Goal: Use online tool/utility: Utilize a website feature to perform a specific function

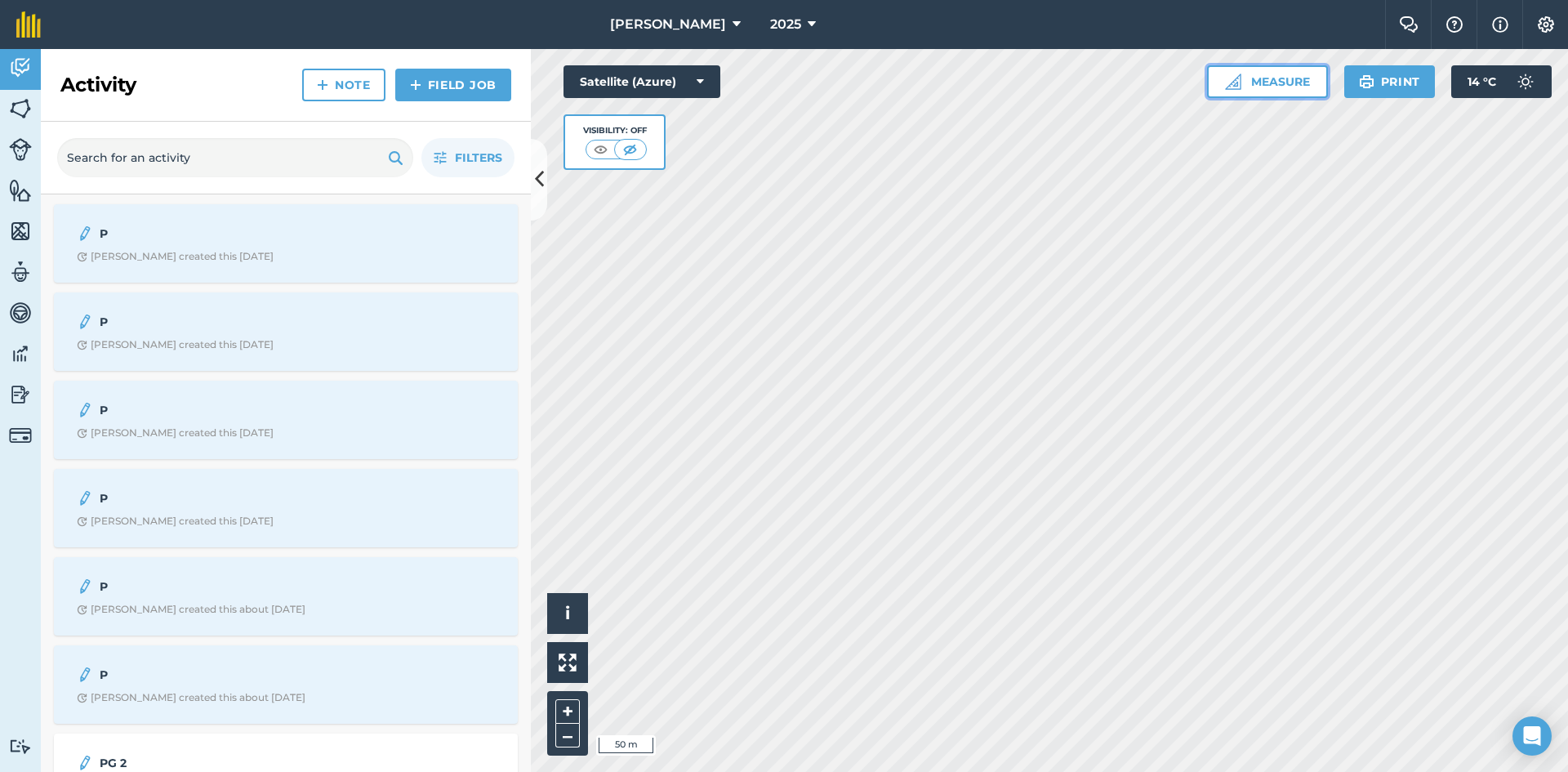
click at [1308, 84] on button "Measure" at bounding box center [1267, 81] width 121 height 33
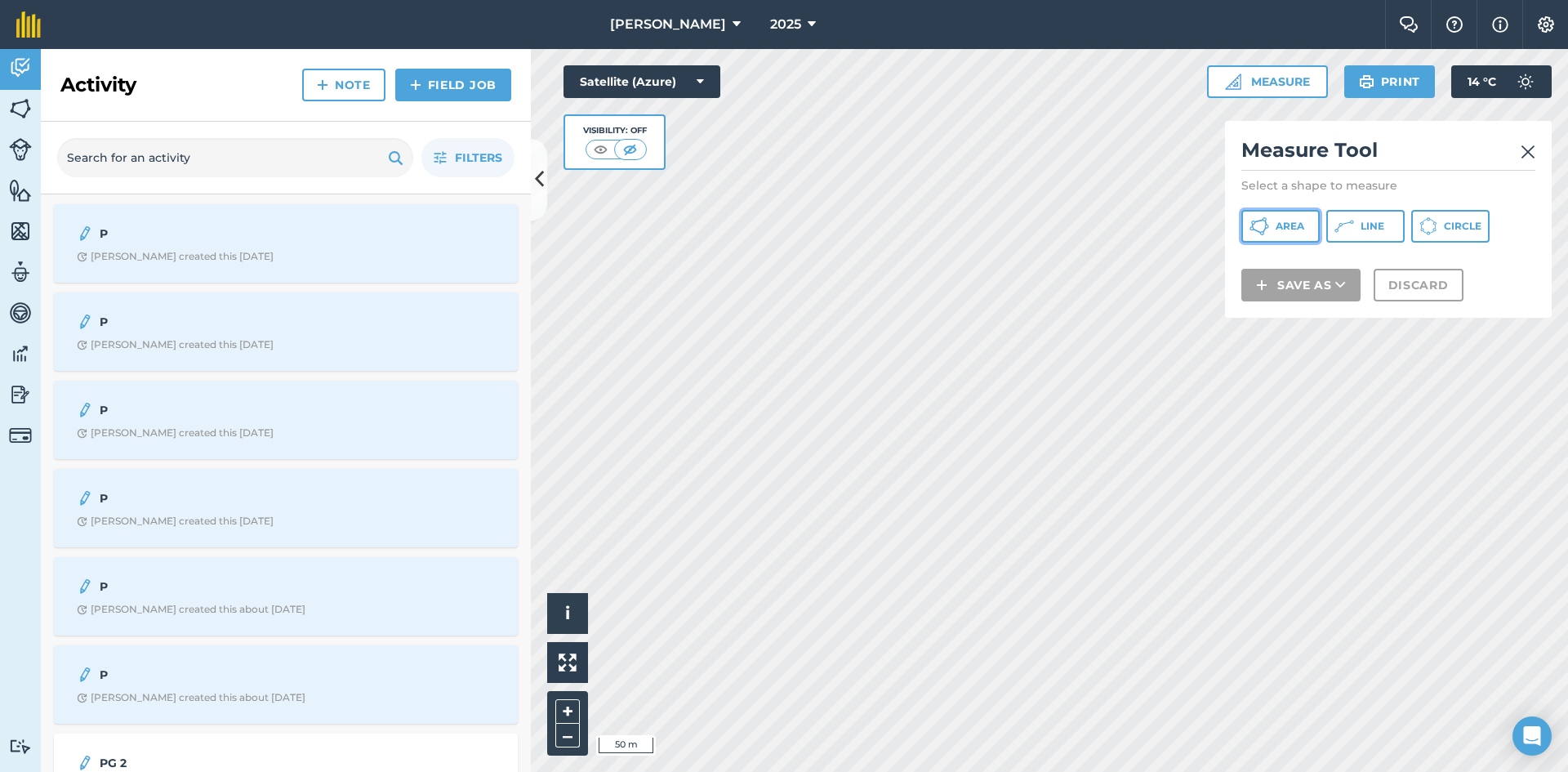
click at [1304, 225] on span "Area" at bounding box center [1290, 226] width 28 height 13
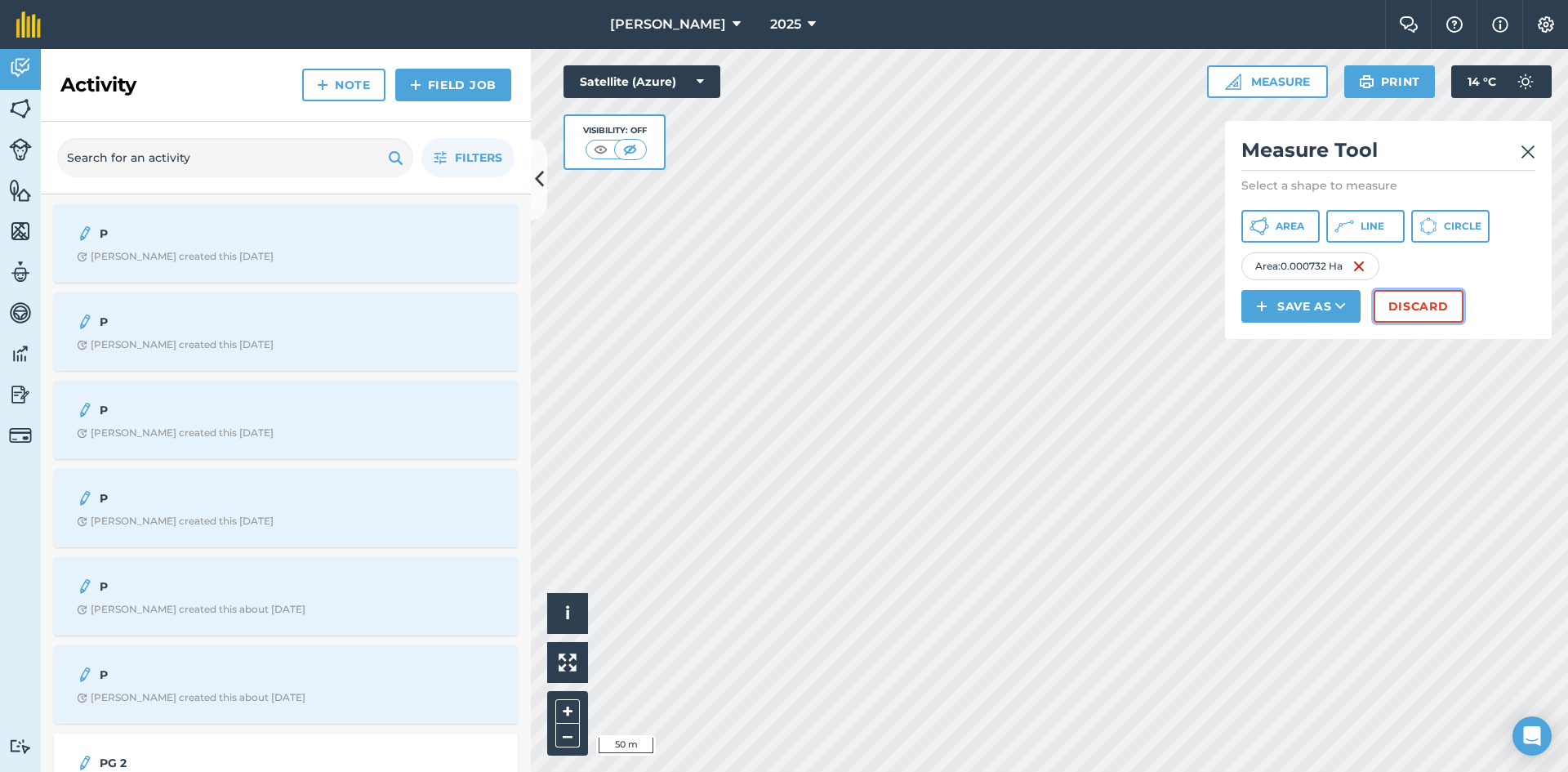
click at [1408, 310] on button "Discard" at bounding box center [1419, 306] width 90 height 33
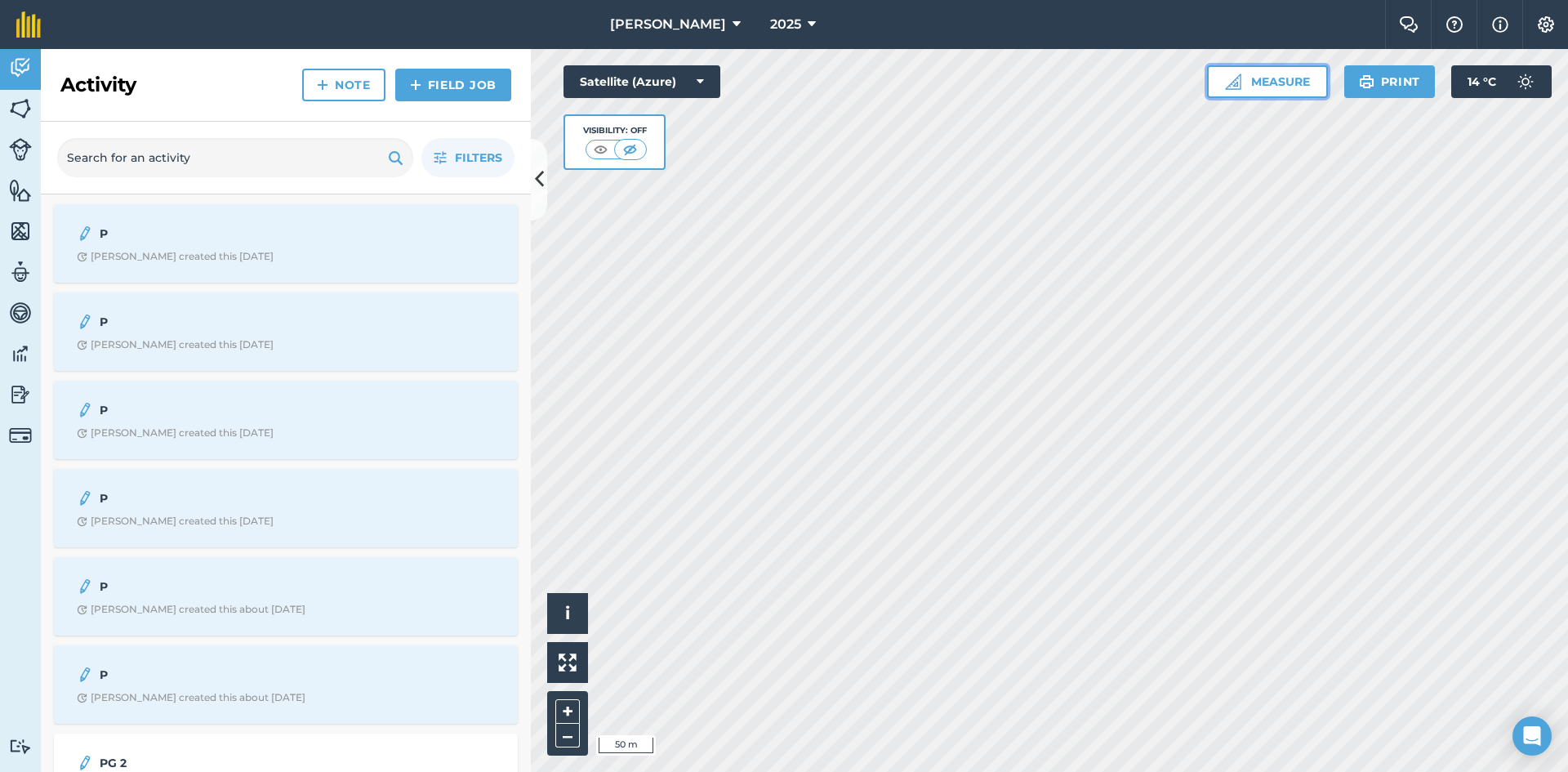
click at [1291, 87] on button "Measure" at bounding box center [1267, 81] width 121 height 33
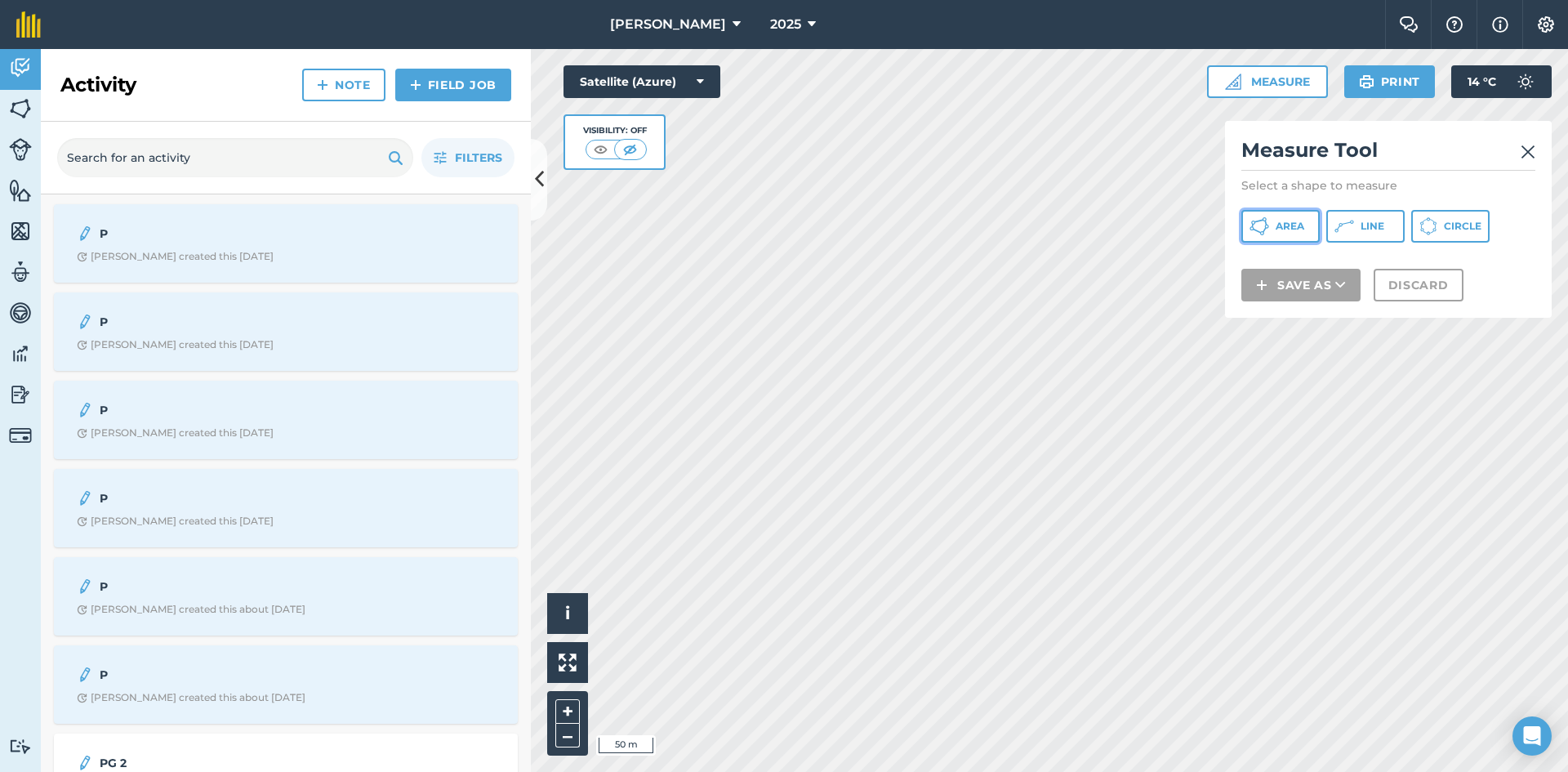
click at [1301, 222] on span "Area" at bounding box center [1290, 226] width 28 height 13
click at [1361, 221] on button "Line" at bounding box center [1366, 226] width 79 height 33
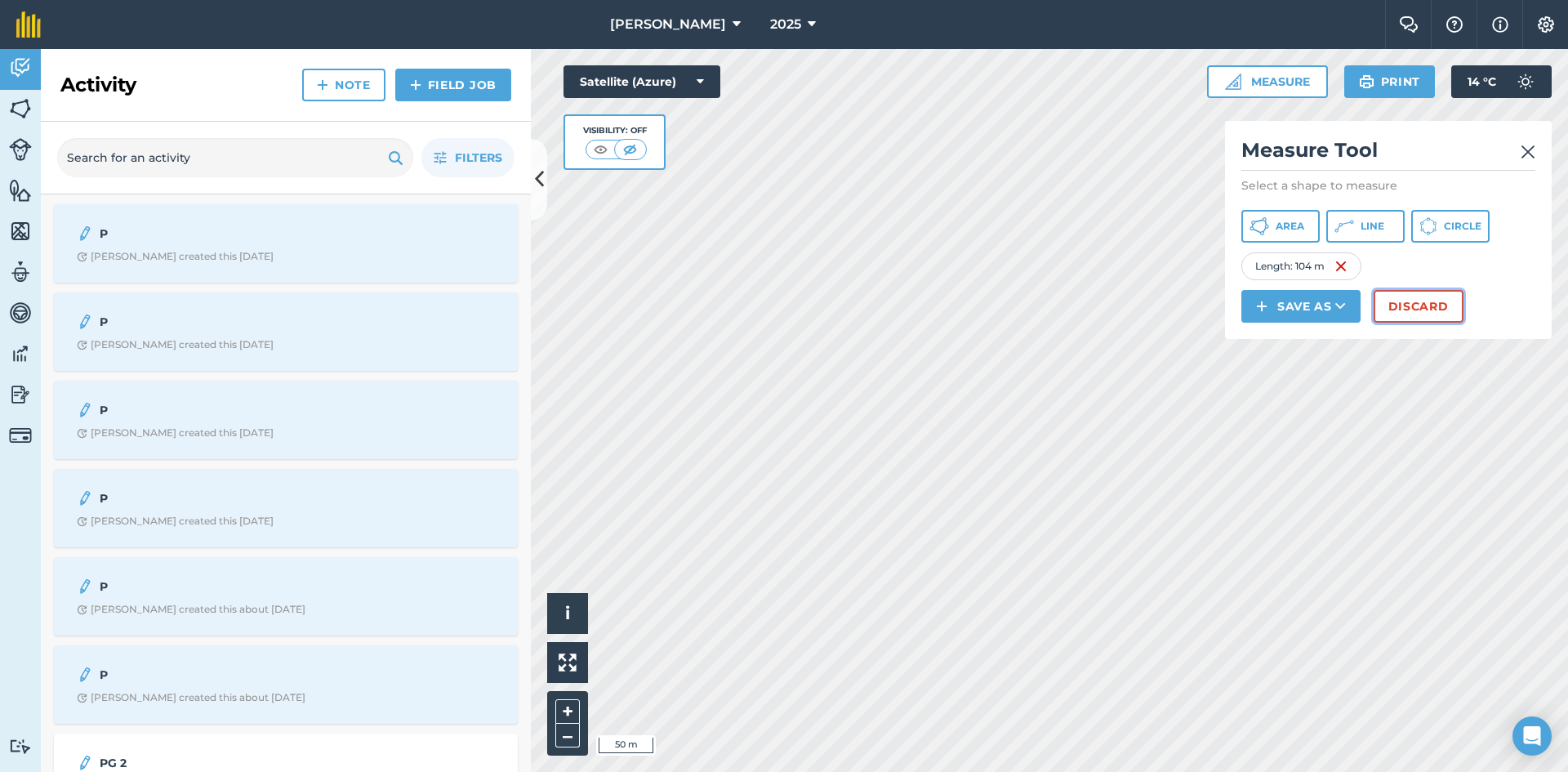
click at [1424, 312] on button "Discard" at bounding box center [1419, 306] width 90 height 33
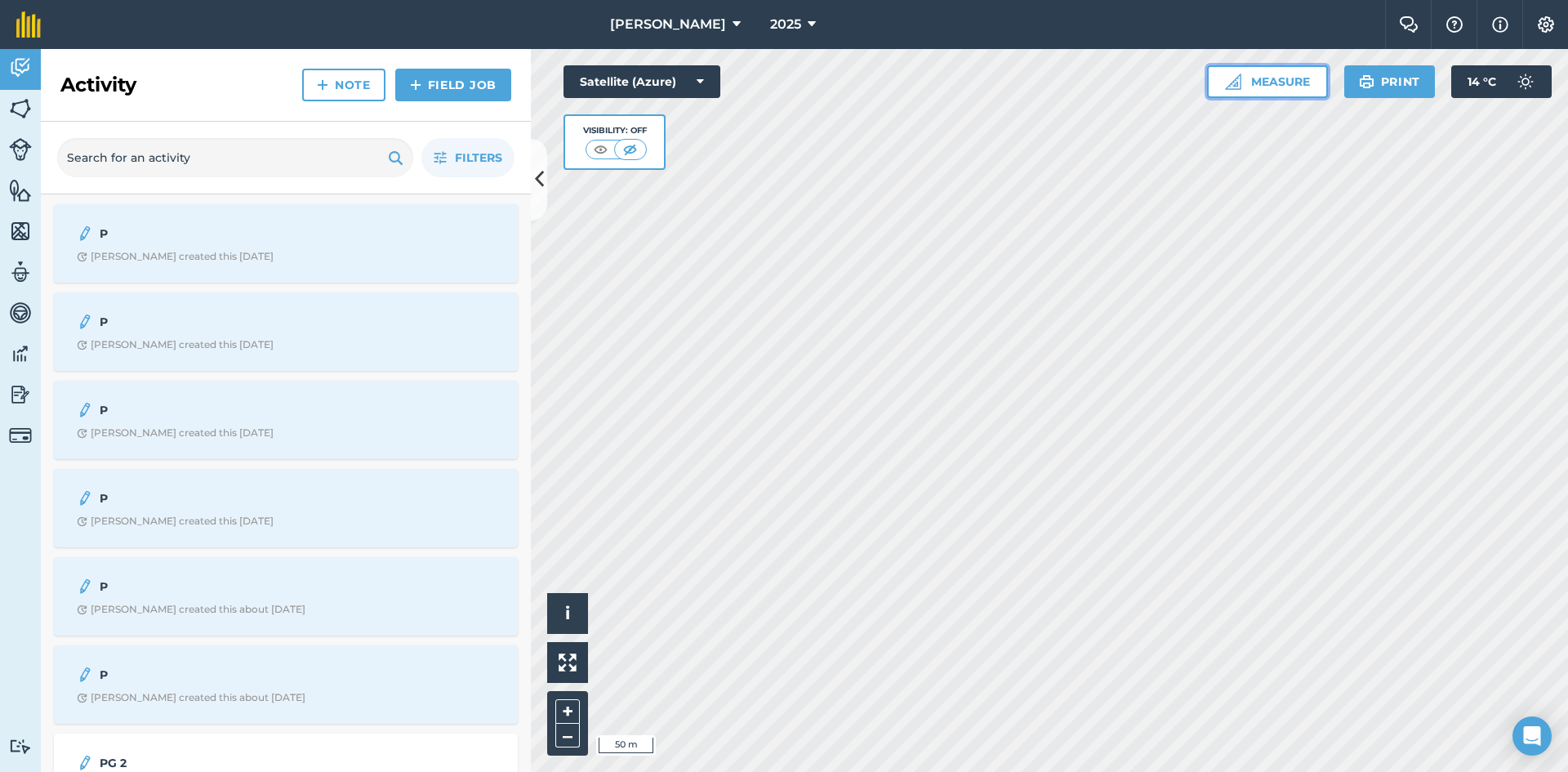
click at [1292, 84] on button "Measure" at bounding box center [1267, 81] width 121 height 33
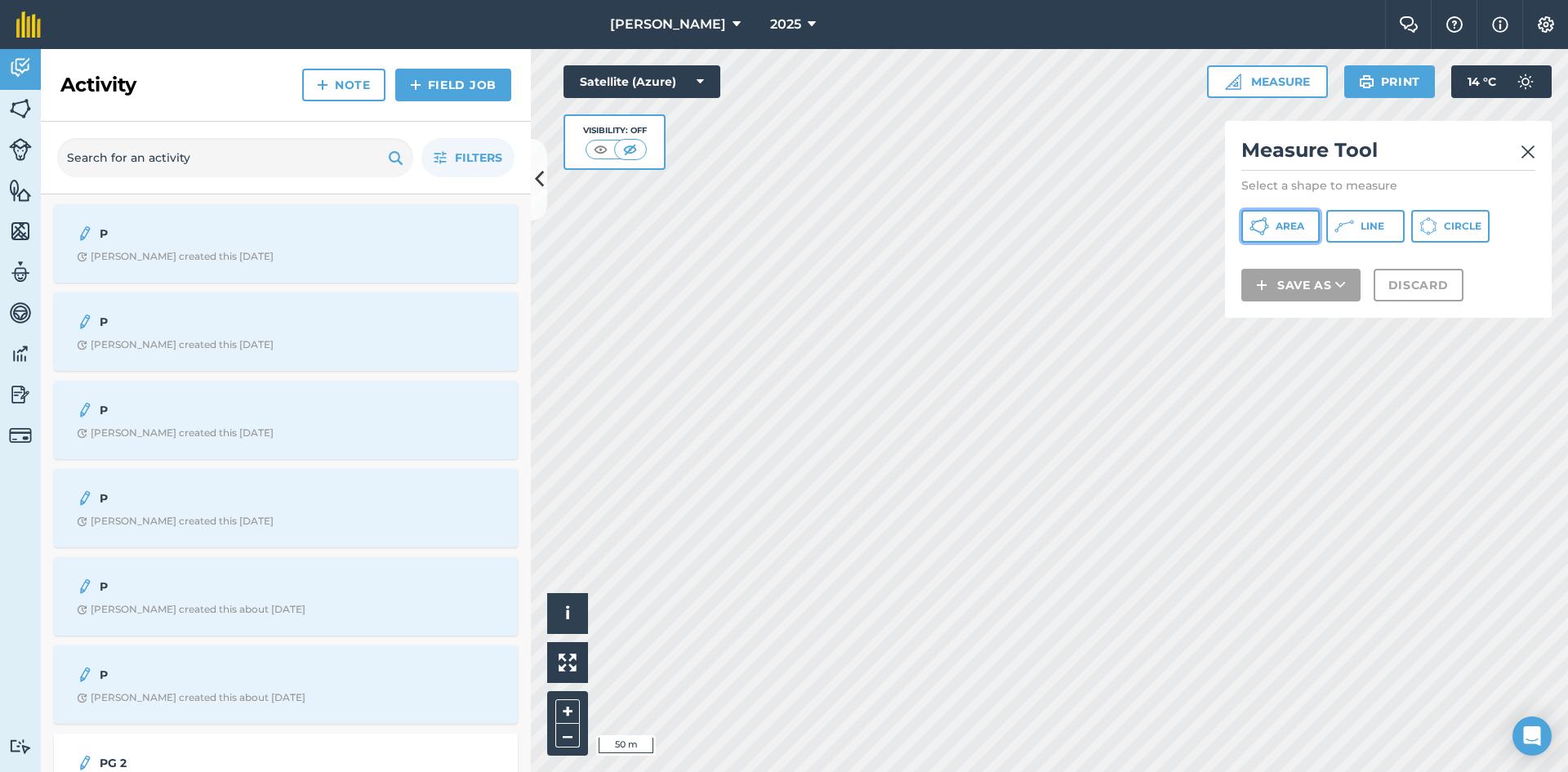
click at [1302, 231] on span "Area" at bounding box center [1290, 226] width 28 height 13
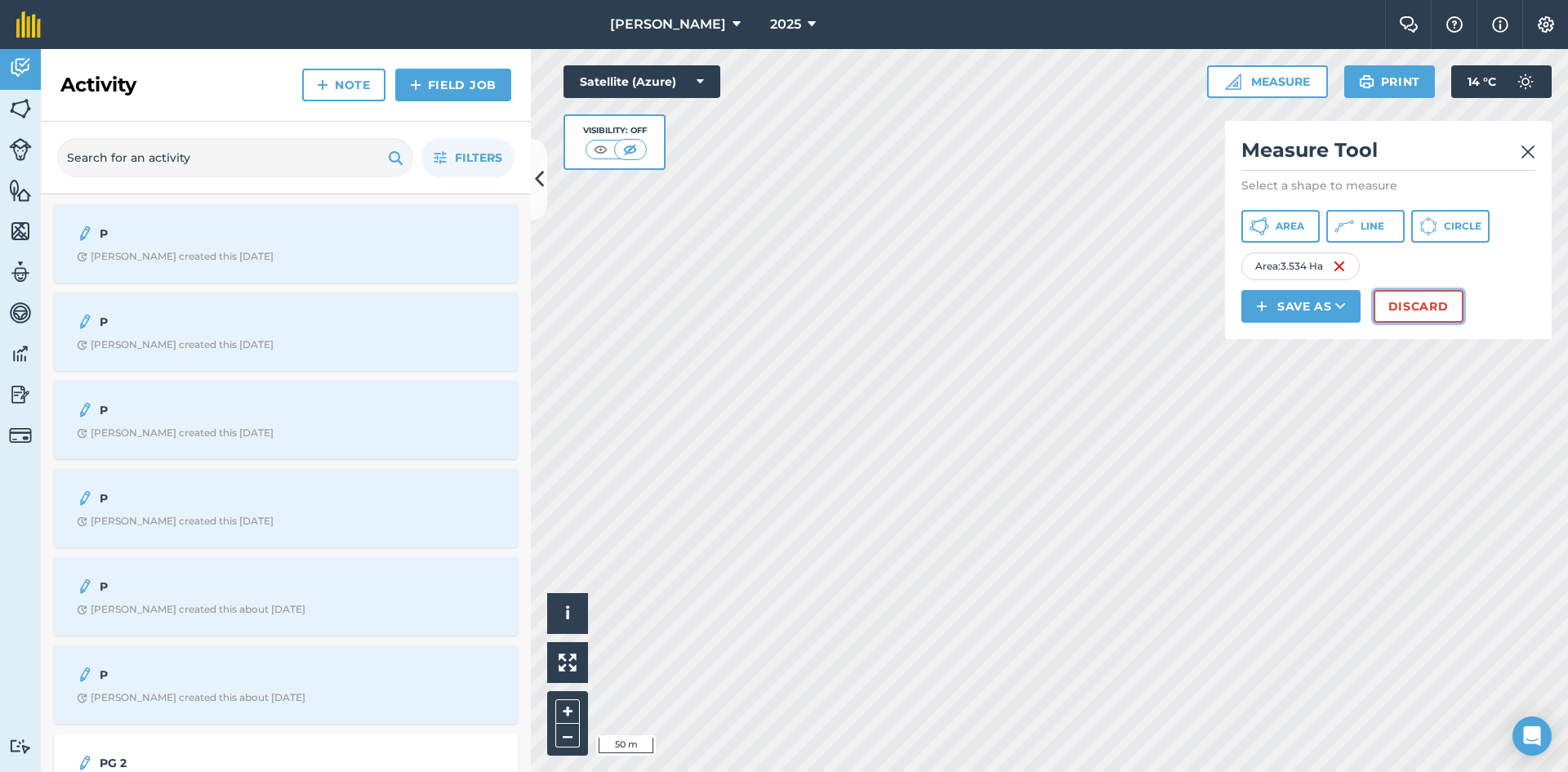
click at [1436, 309] on button "Discard" at bounding box center [1419, 306] width 90 height 33
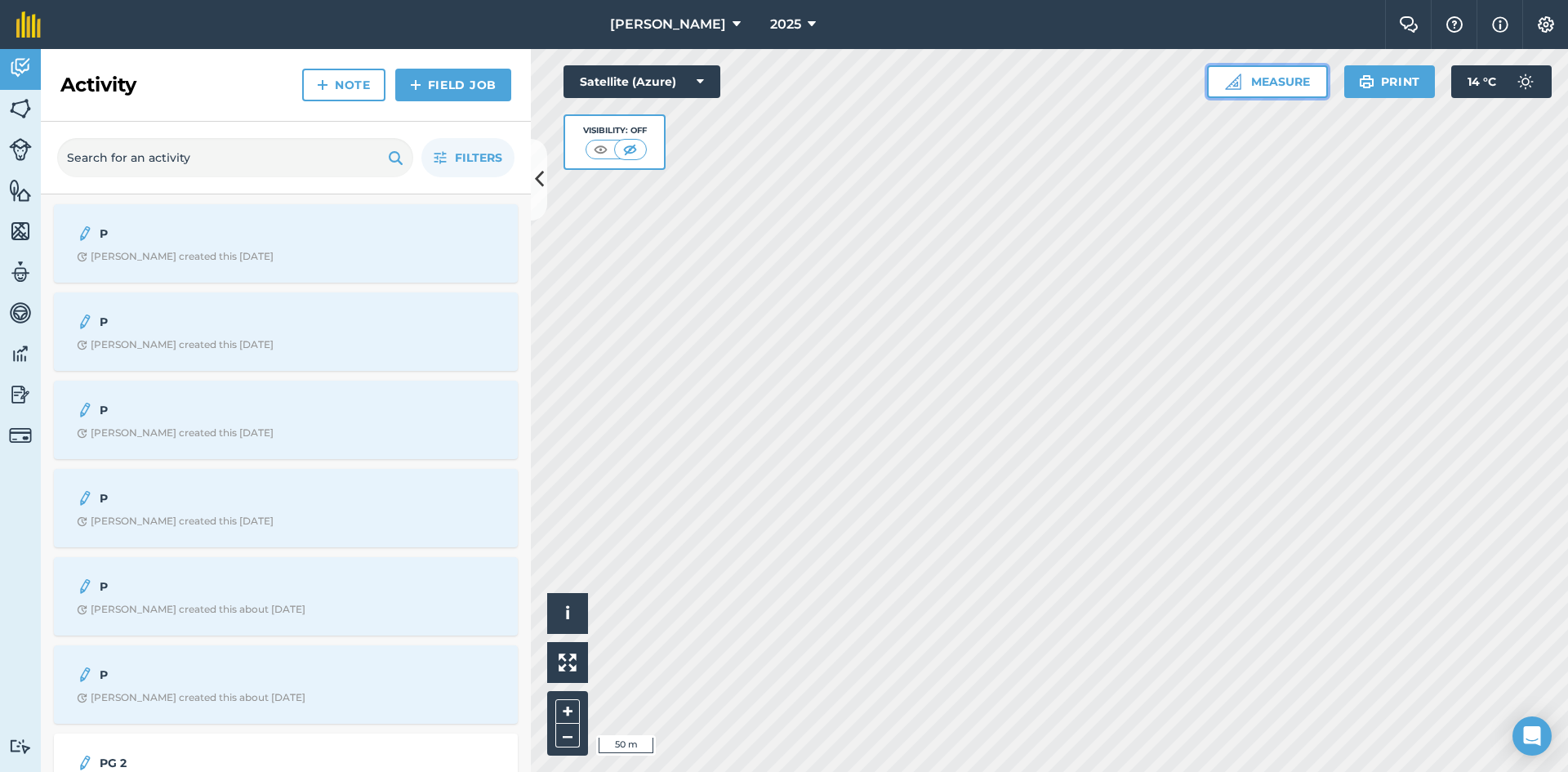
click at [1285, 87] on button "Measure" at bounding box center [1267, 81] width 121 height 33
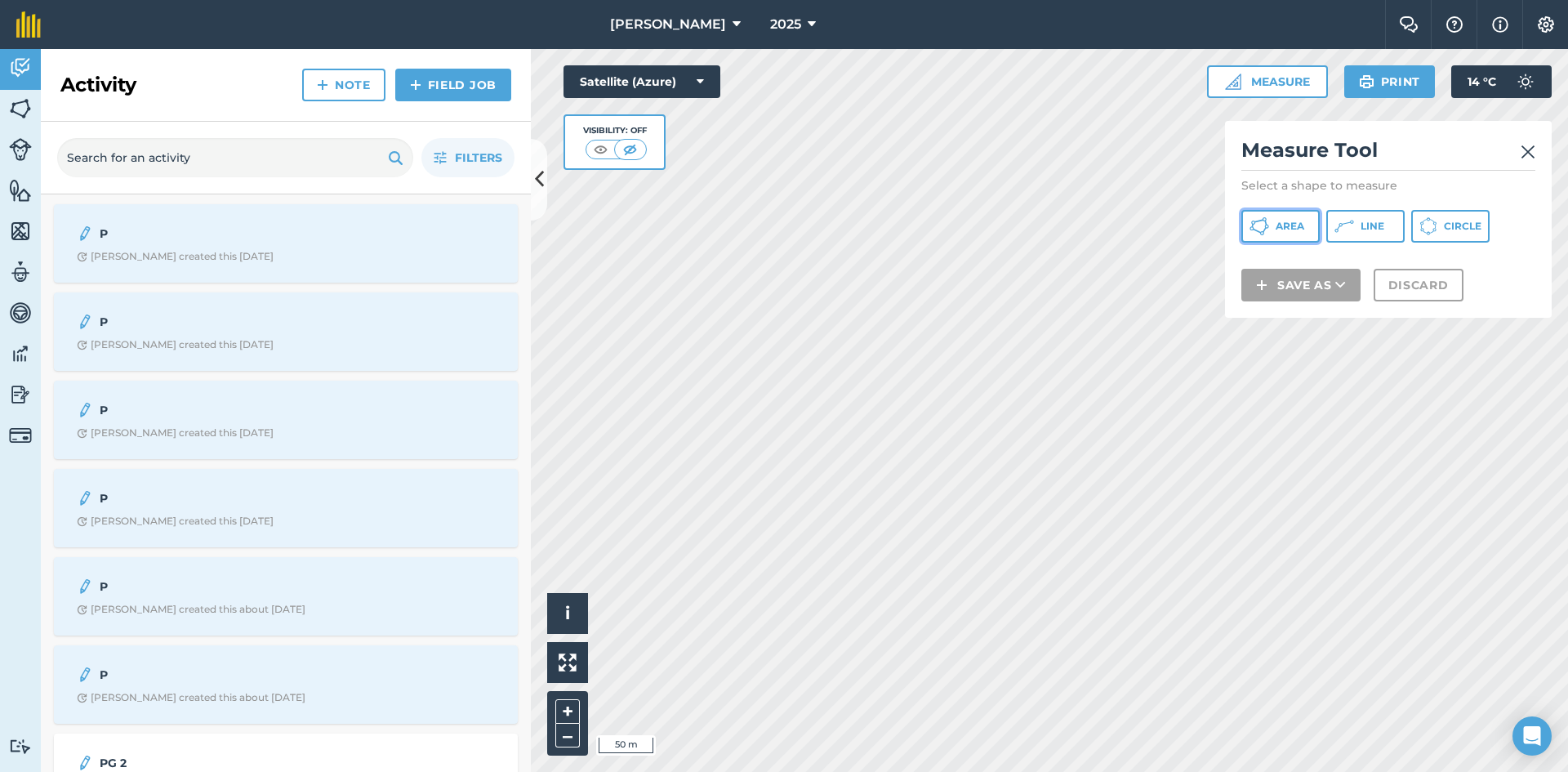
click at [1302, 233] on button "Area" at bounding box center [1280, 226] width 79 height 33
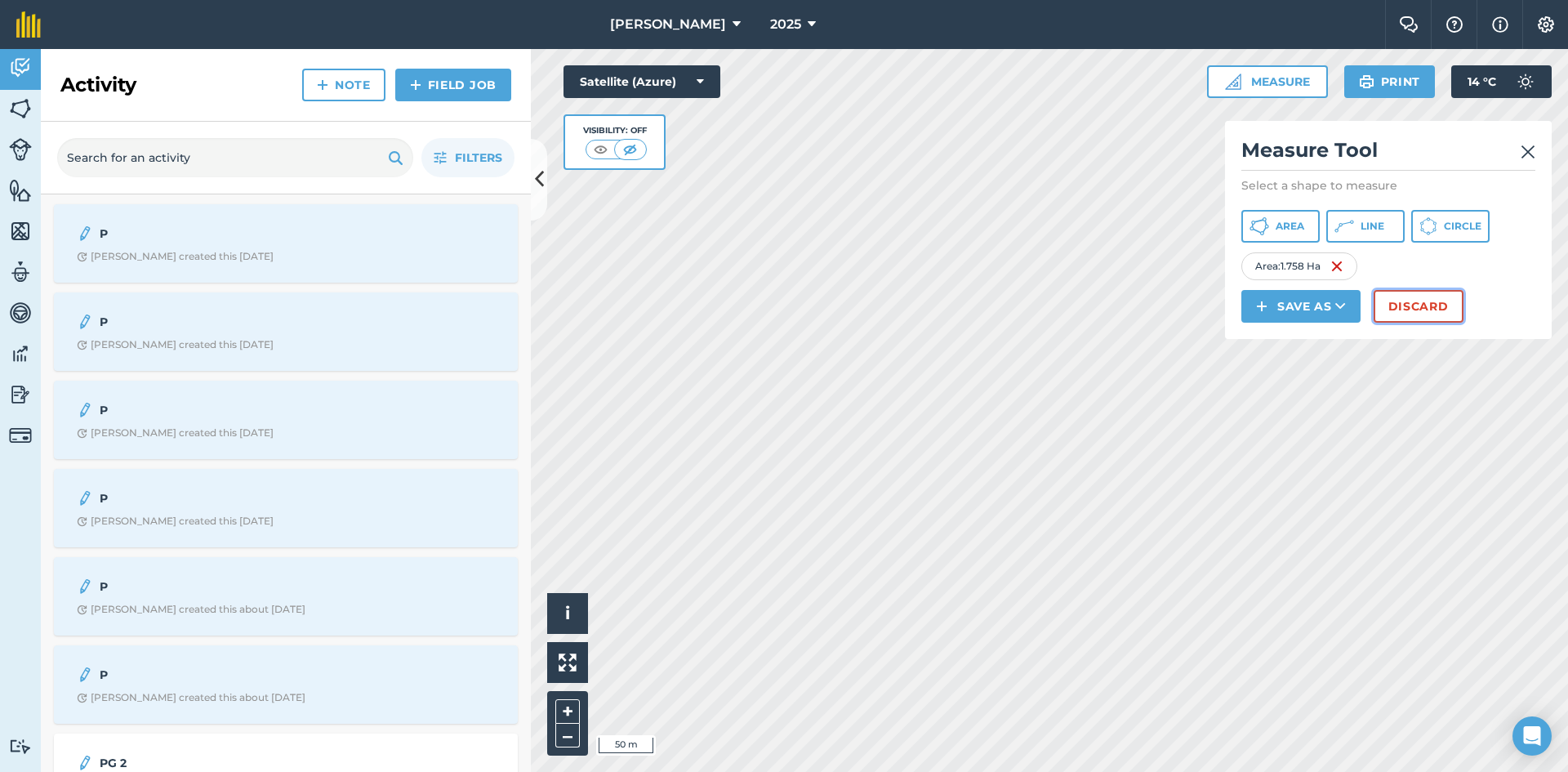
click at [1439, 310] on button "Discard" at bounding box center [1419, 306] width 90 height 33
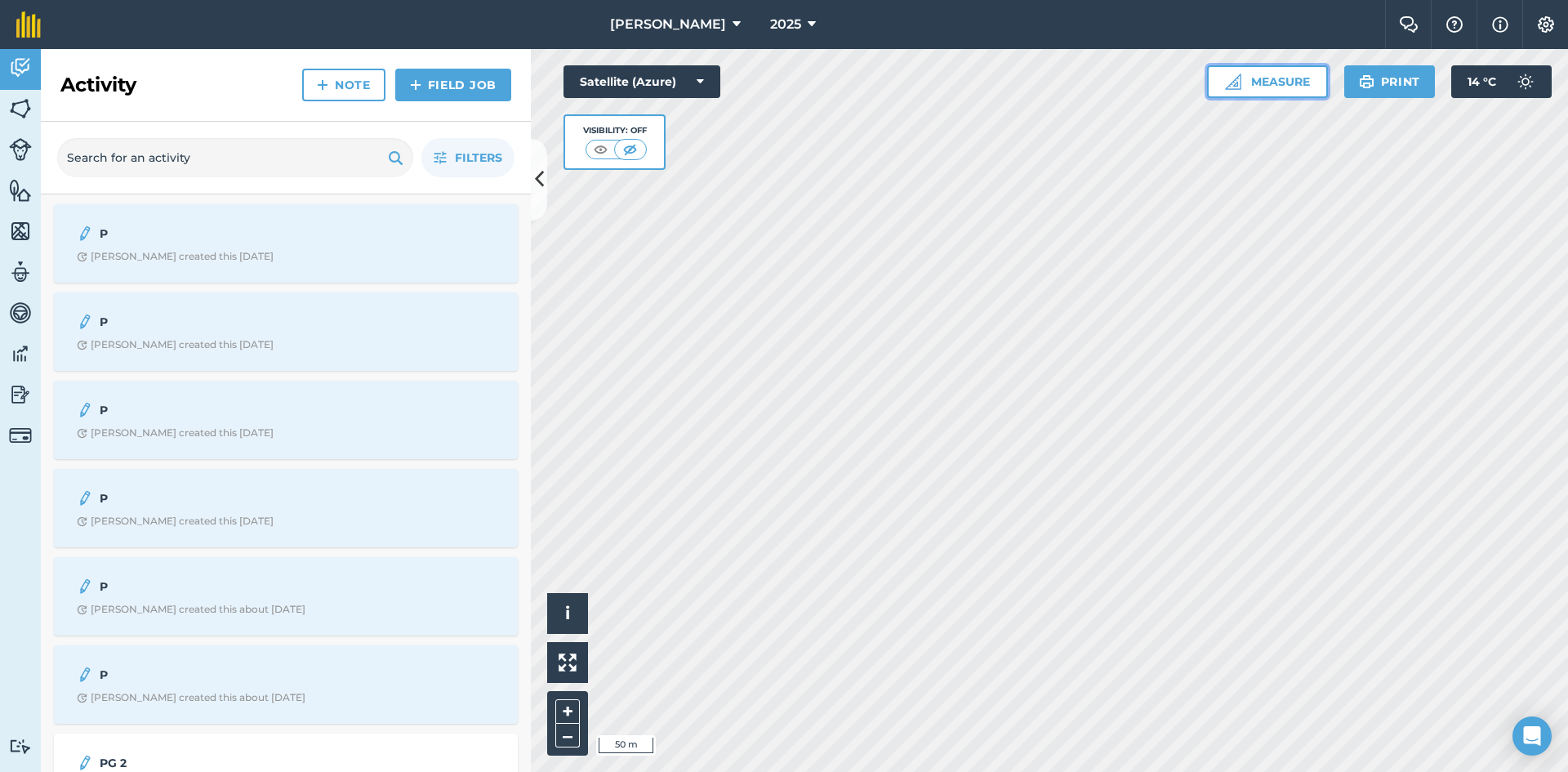
click at [1292, 79] on button "Measure" at bounding box center [1267, 81] width 121 height 33
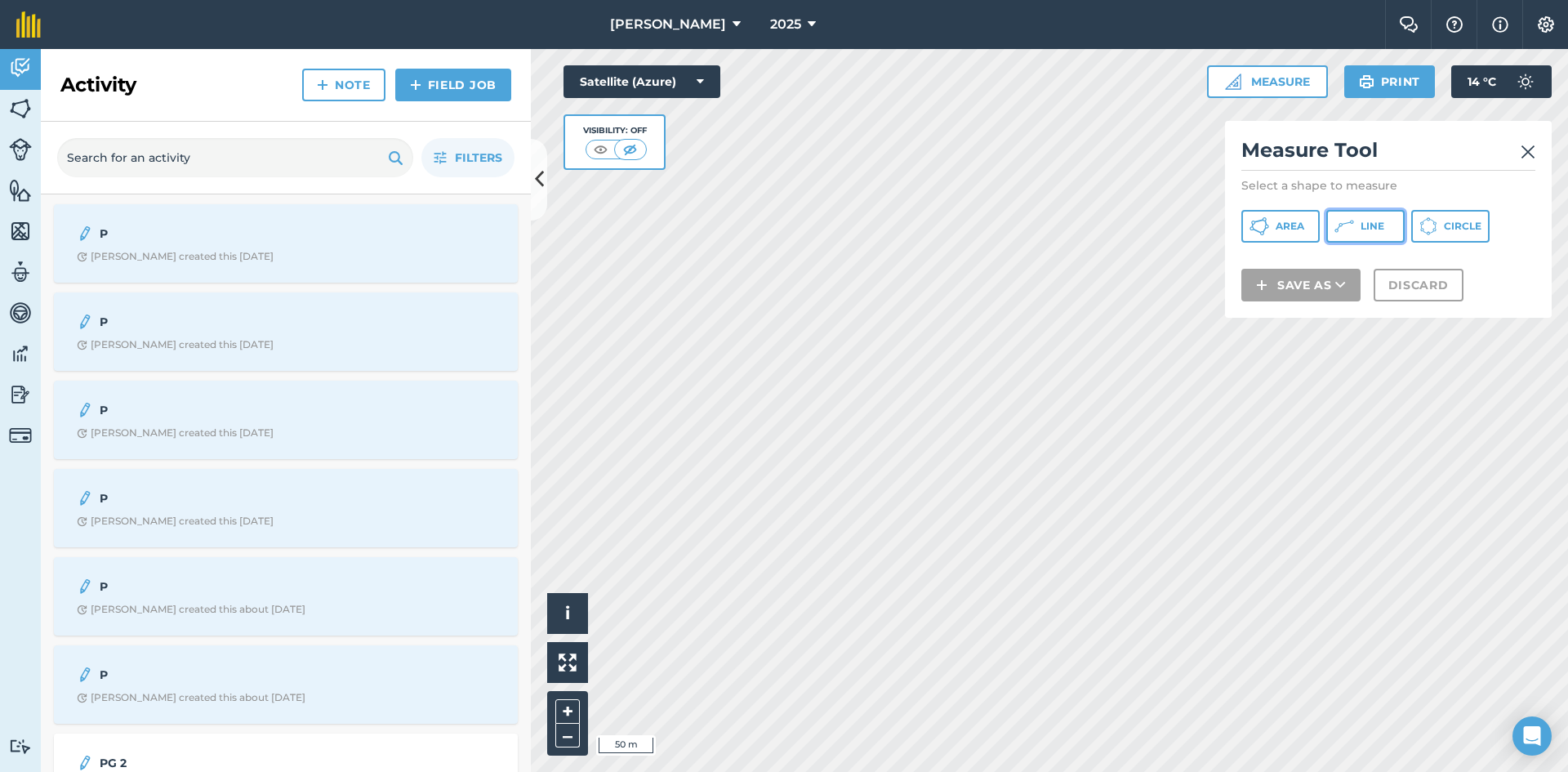
click at [1368, 223] on span "Line" at bounding box center [1372, 226] width 24 height 13
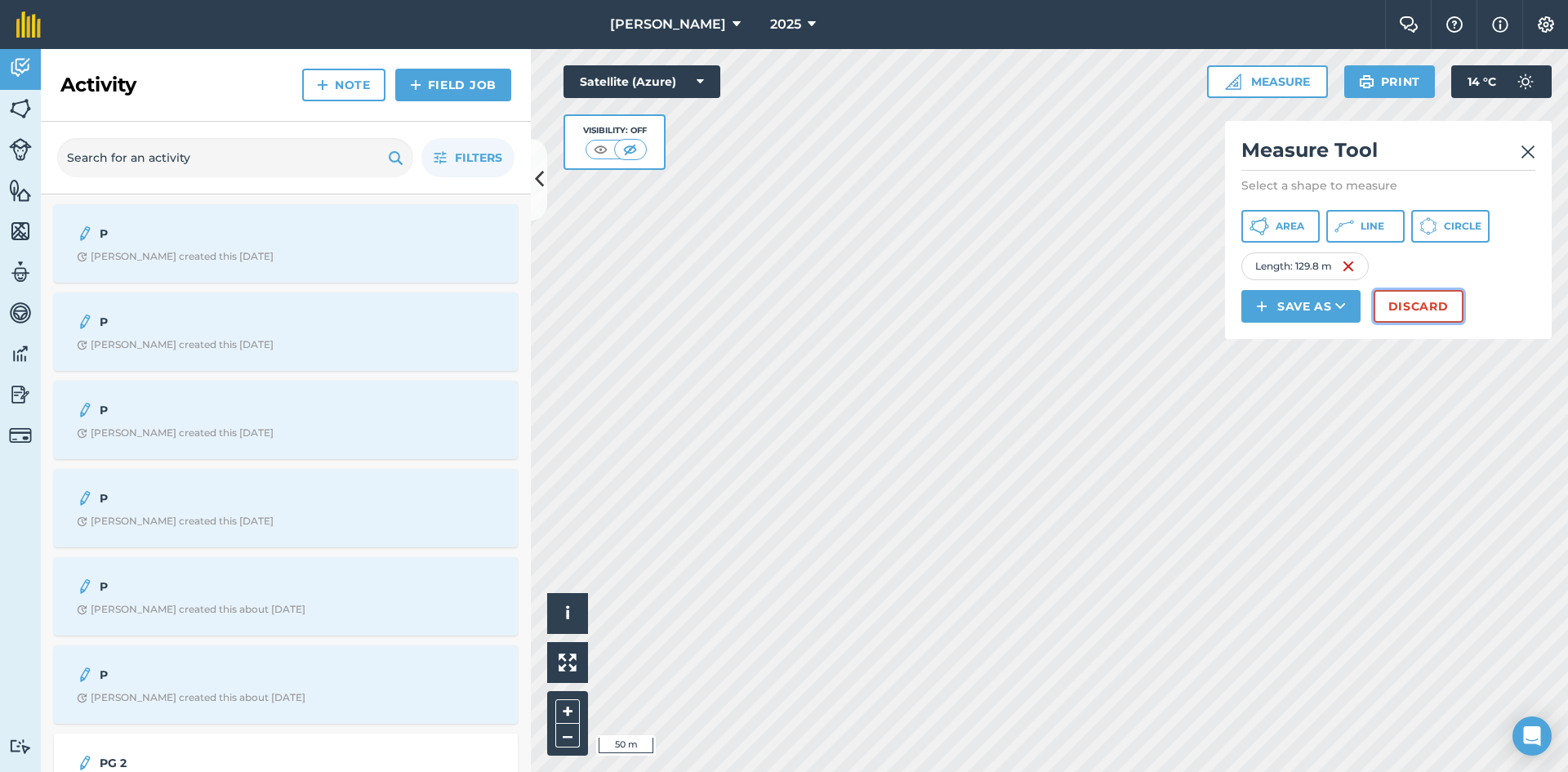
click at [1434, 307] on button "Discard" at bounding box center [1419, 306] width 90 height 33
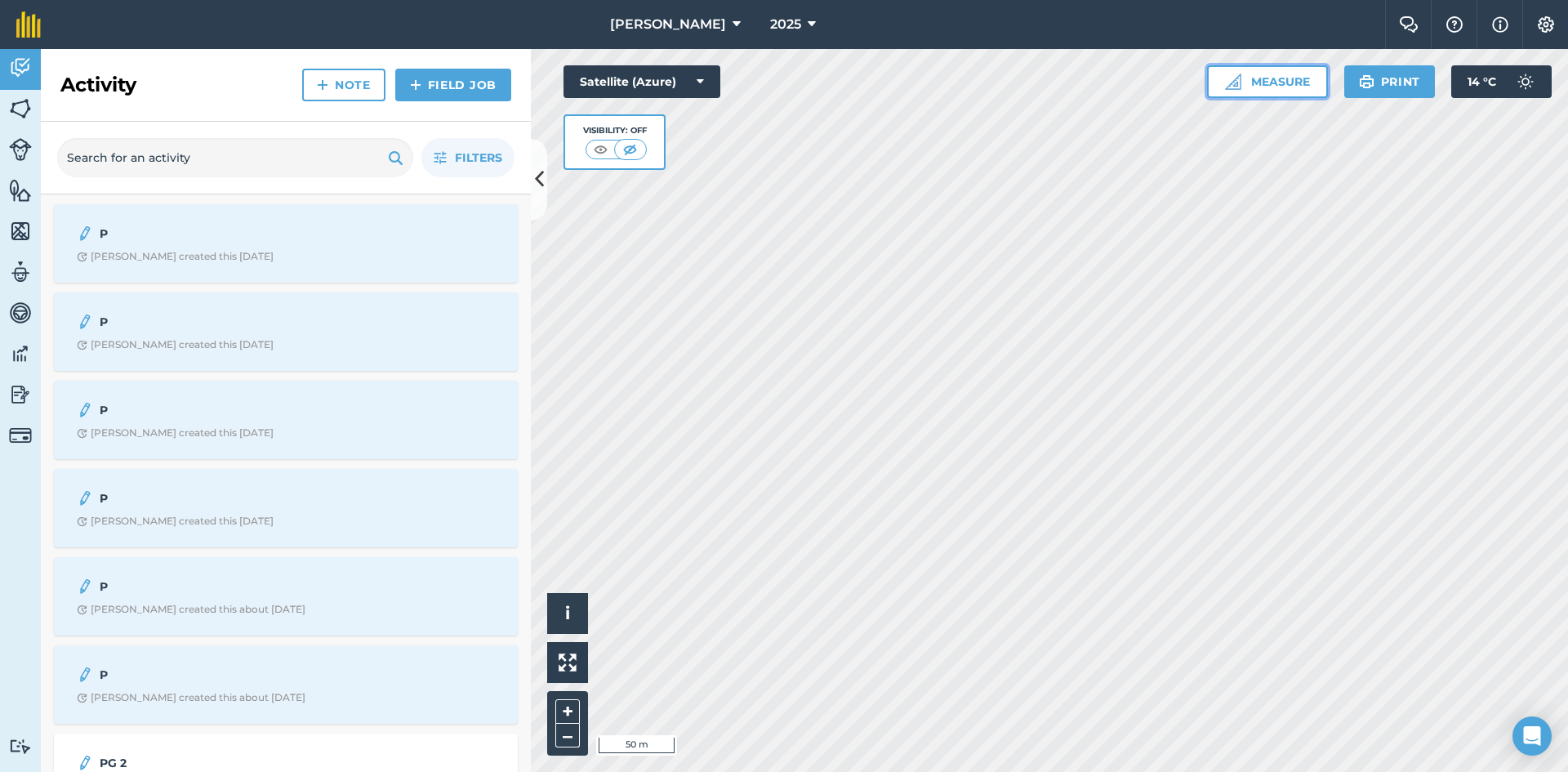
click at [1302, 81] on button "Measure" at bounding box center [1267, 81] width 121 height 33
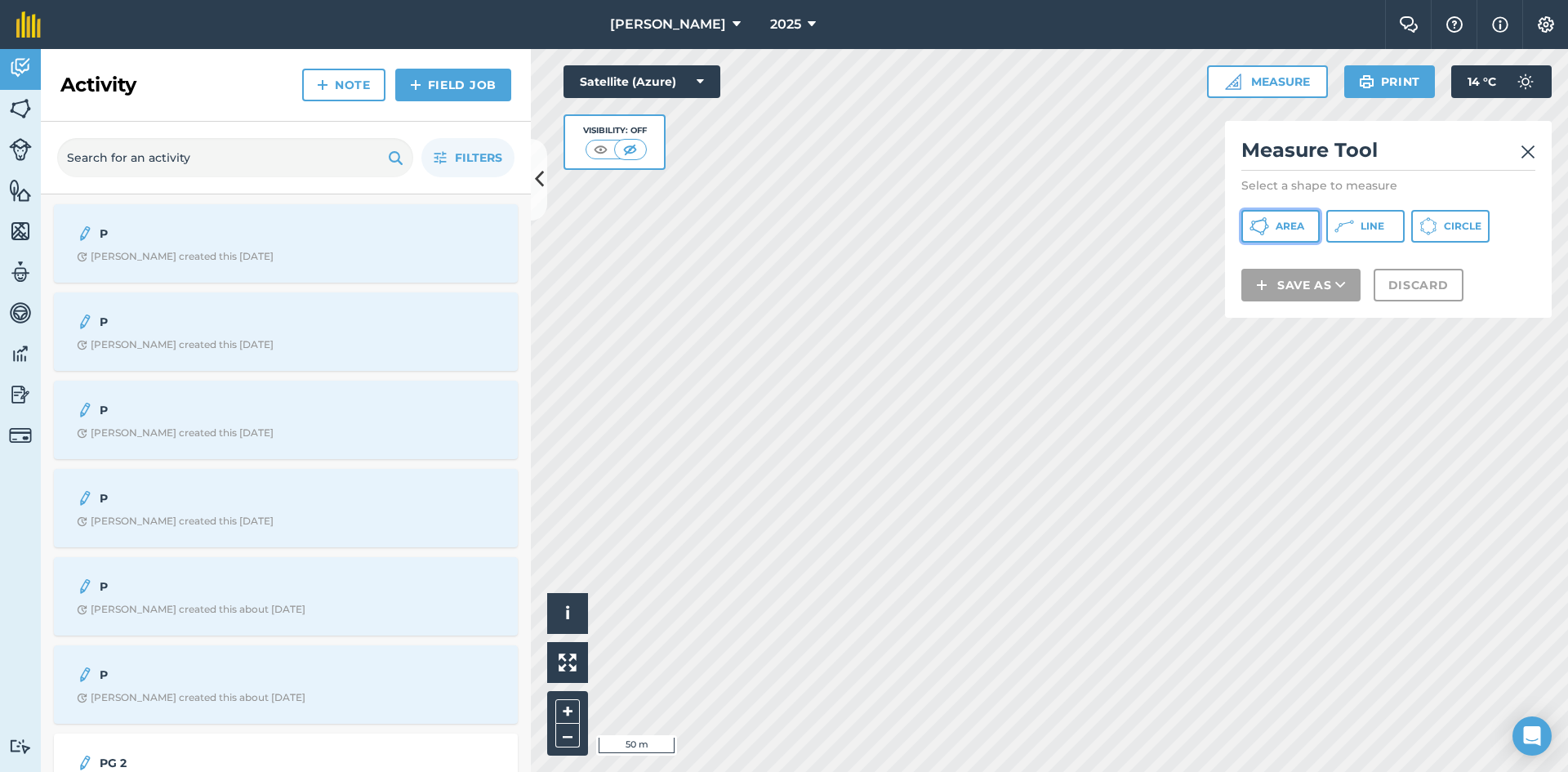
click at [1304, 223] on span "Area" at bounding box center [1290, 226] width 28 height 13
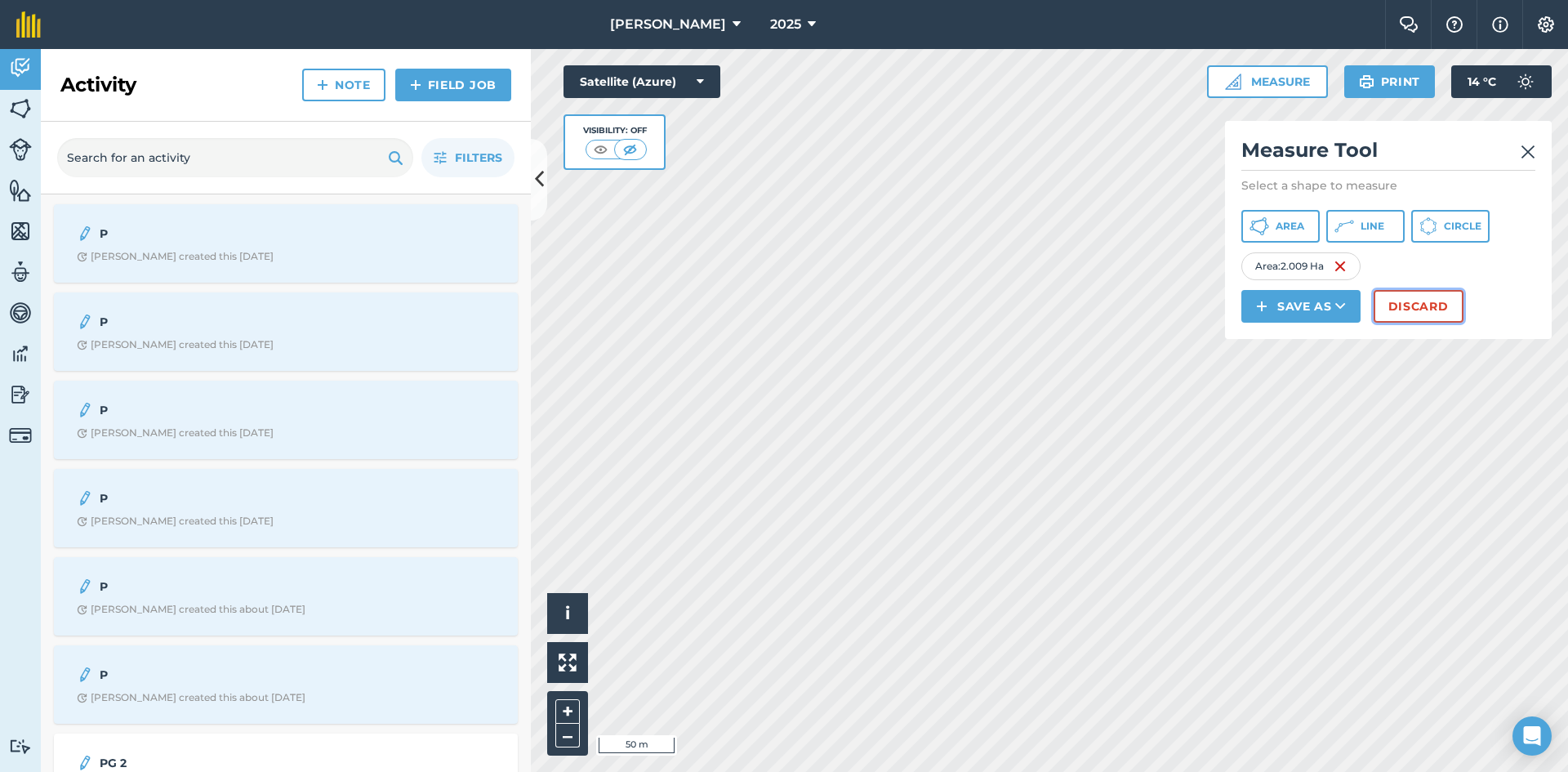
click at [1412, 299] on button "Discard" at bounding box center [1419, 306] width 90 height 33
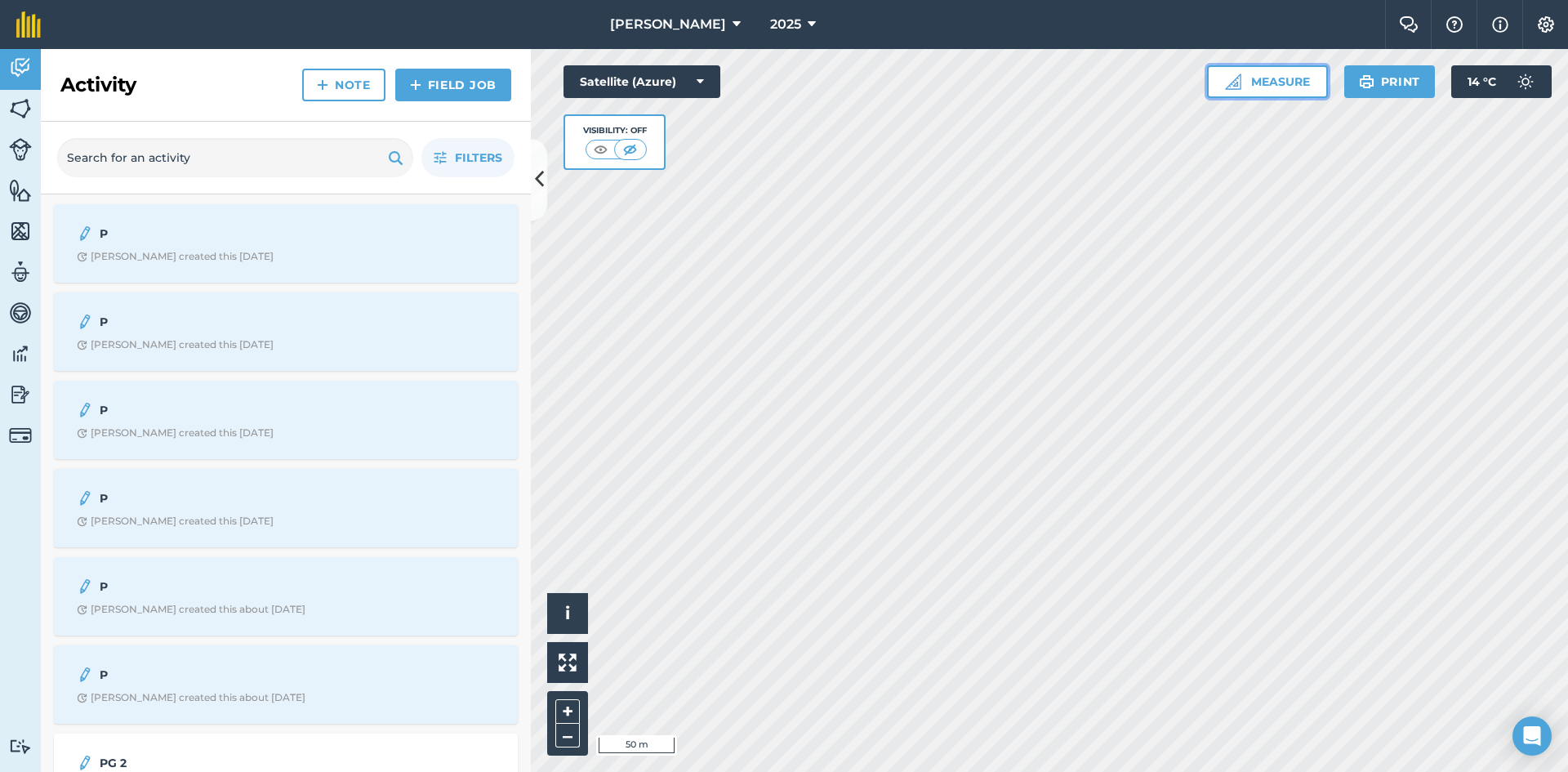
click at [1295, 95] on button "Measure" at bounding box center [1267, 81] width 121 height 33
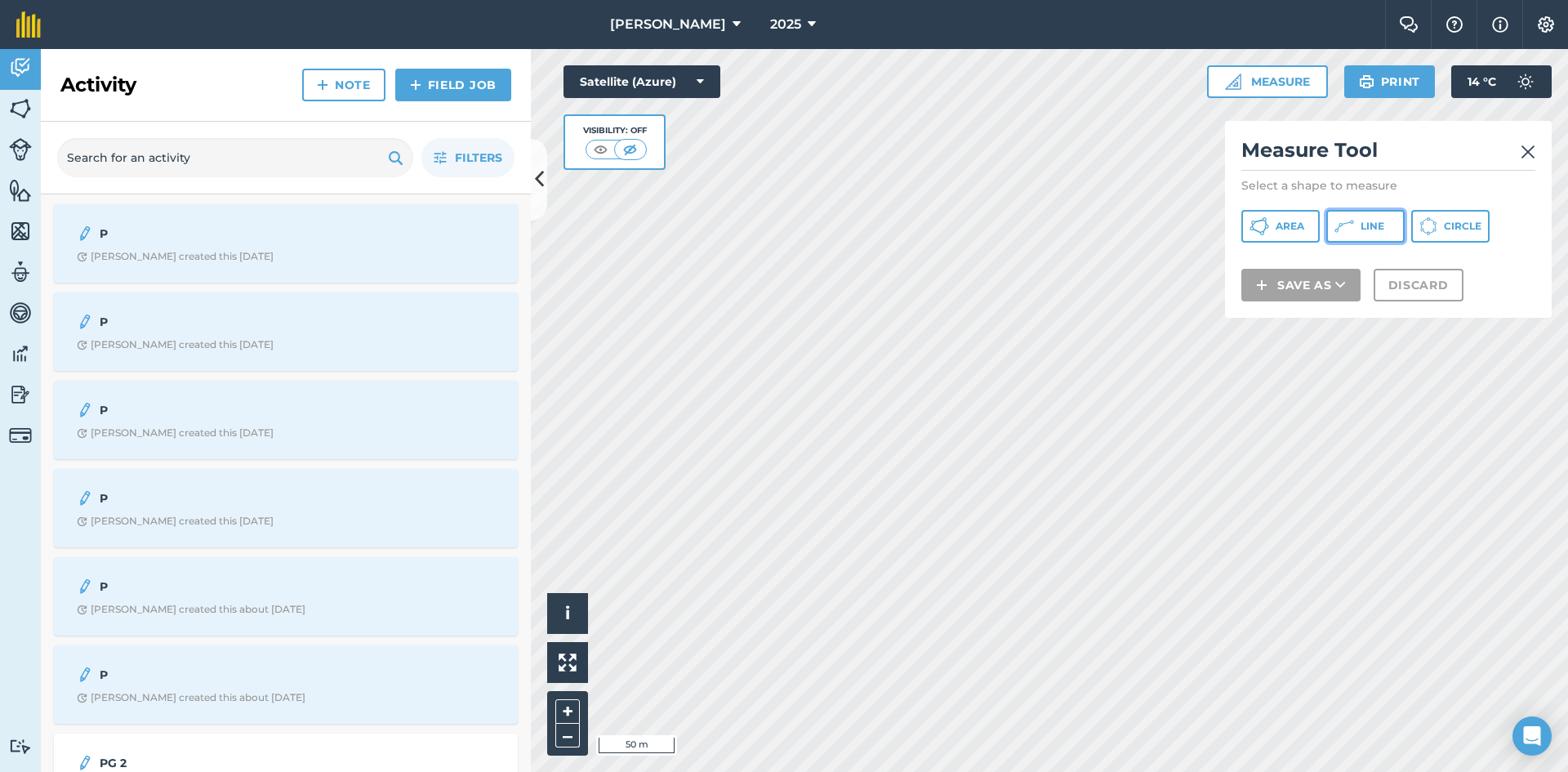
click at [1356, 227] on button "Line" at bounding box center [1366, 226] width 79 height 33
